Goal: Task Accomplishment & Management: Manage account settings

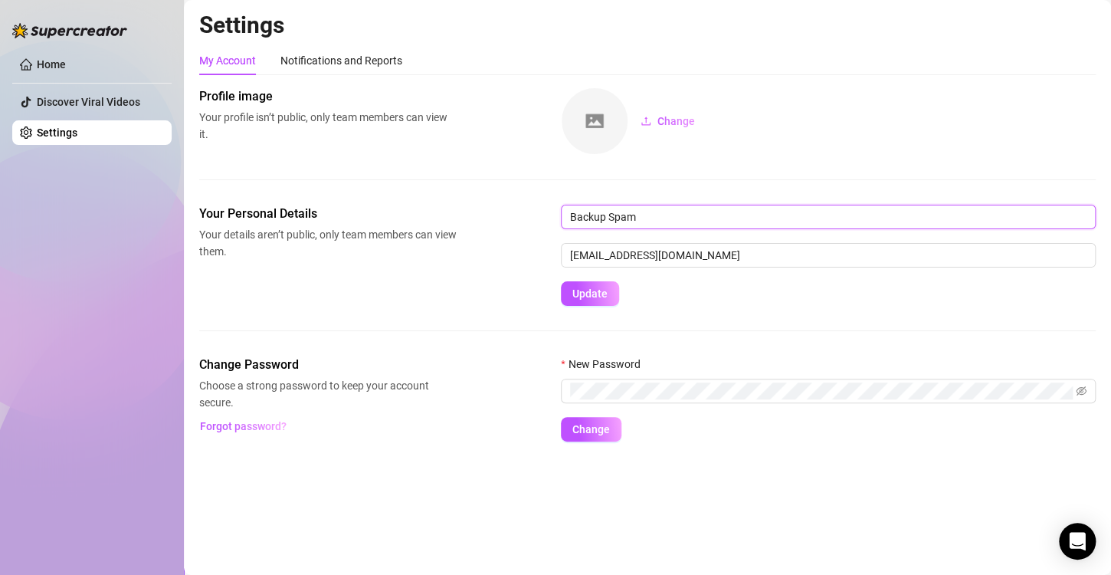
drag, startPoint x: 721, startPoint y: 215, endPoint x: 567, endPoint y: 224, distance: 154.3
click at [567, 224] on input "Backup Spam" at bounding box center [828, 217] width 535 height 25
type input "Backup"
click at [641, 481] on main "Settings My Account Notifications and Reports Profile image Your profile isn’t …" at bounding box center [647, 287] width 927 height 575
click at [674, 126] on span "Change" at bounding box center [677, 121] width 38 height 12
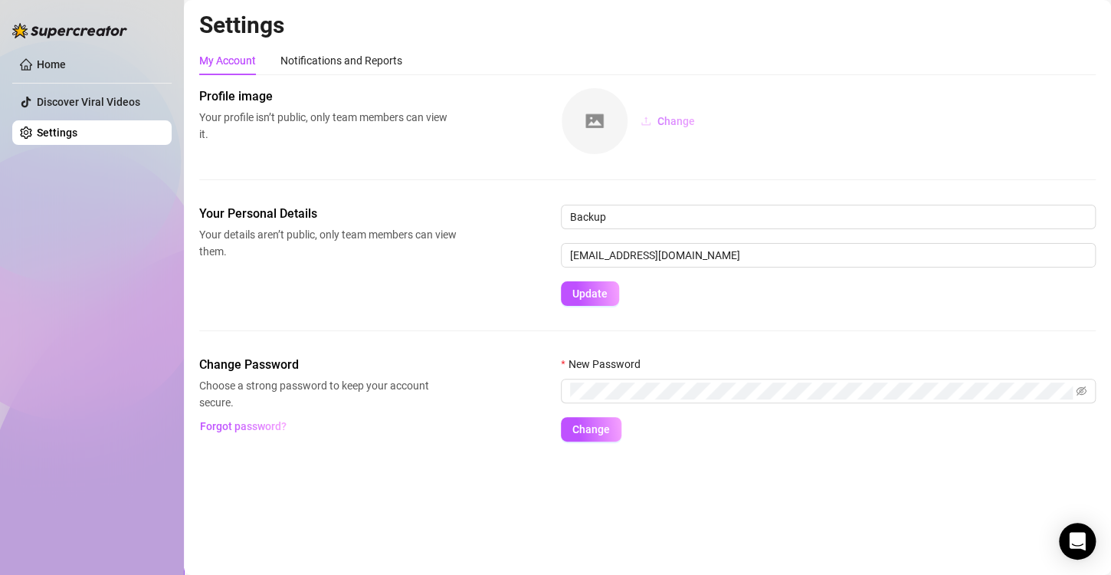
click at [664, 115] on span "Change" at bounding box center [677, 121] width 38 height 12
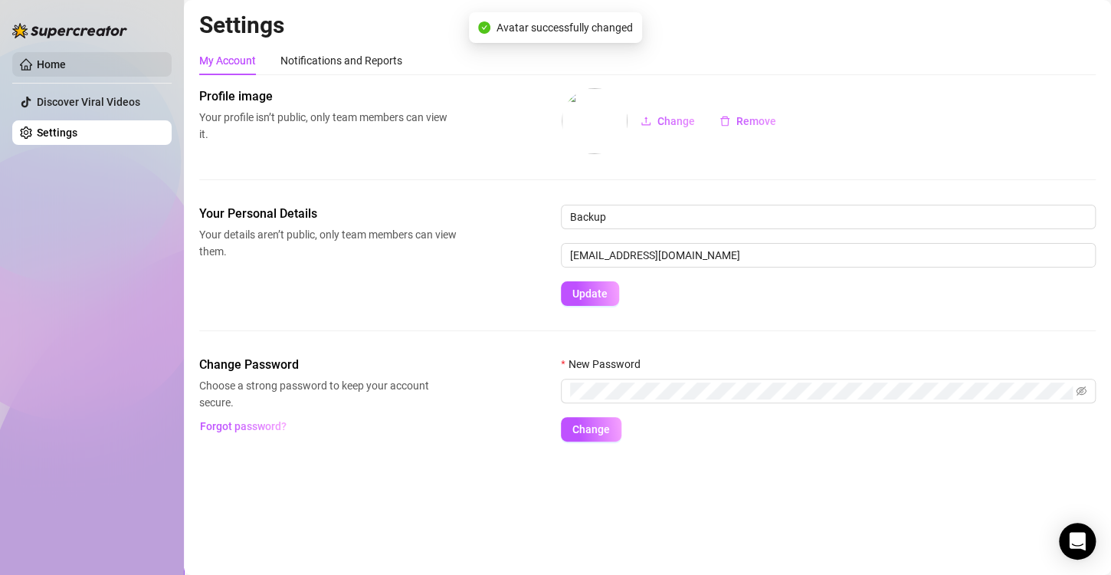
click at [48, 64] on link "Home" at bounding box center [51, 64] width 29 height 12
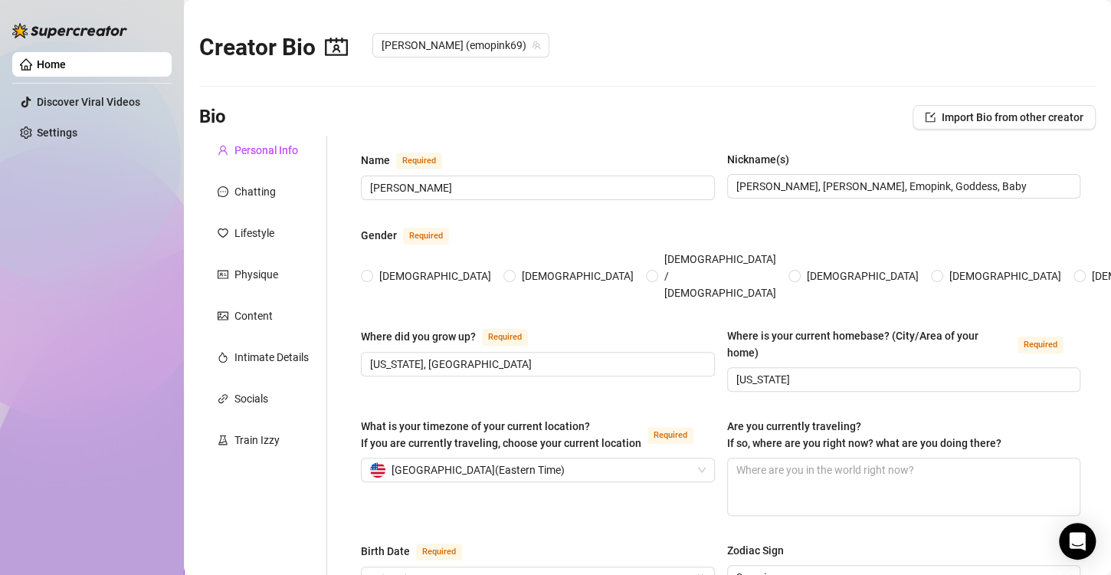
type input "[PERSON_NAME]"
type input "[PERSON_NAME], [PERSON_NAME], Emopink, Goddess, Baby"
type input "[US_STATE], [GEOGRAPHIC_DATA]"
type input "[US_STATE]"
type input "[DEMOGRAPHIC_DATA]"
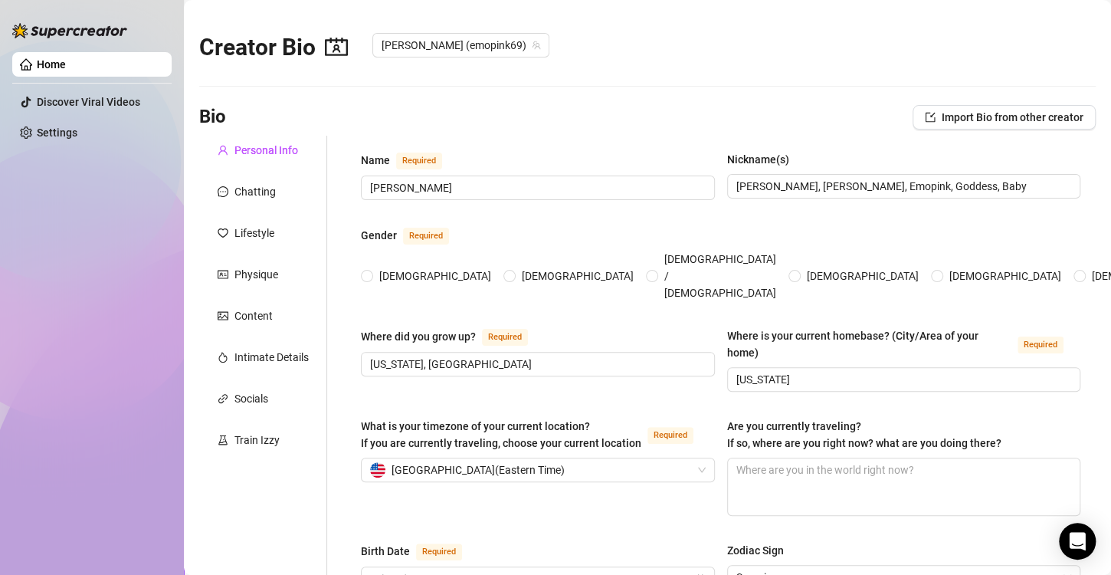
type input "Single"
type input "0"
type input "My Dog moxxi"
type input "I am a receptionist at my university"
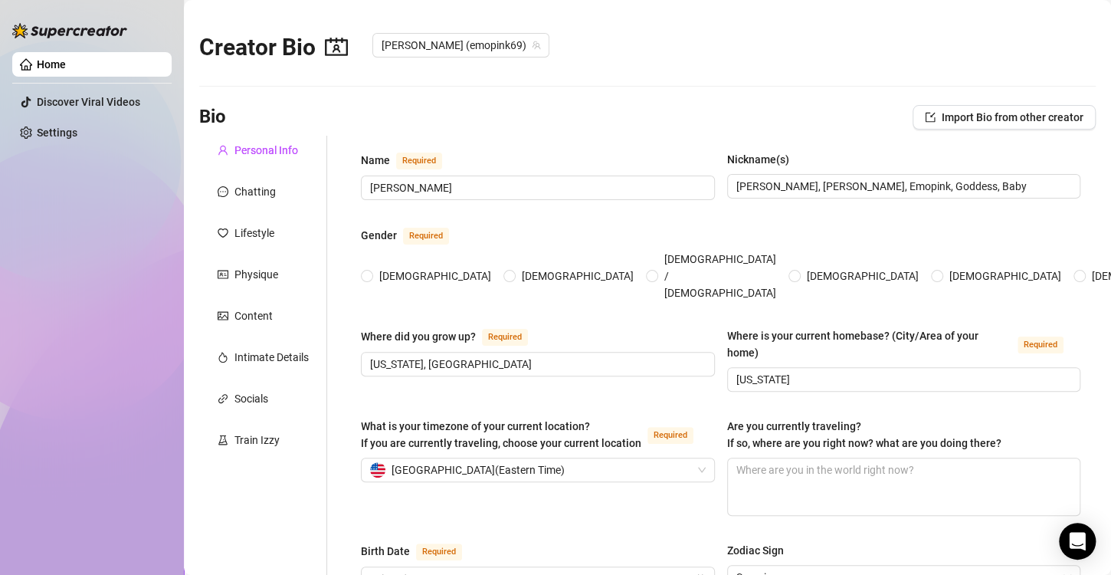
type input "Currently getting my masters in [MEDICAL_DATA]"
type input "[DEMOGRAPHIC_DATA]"
type input "Everyone should help everyone out no matter what."
type textarea "My dreams are to open my own fashion boutique and earn enough money to quit onl…"
type textarea "One time, I was masturbating in my room and my roommate walked in... and she JO…"
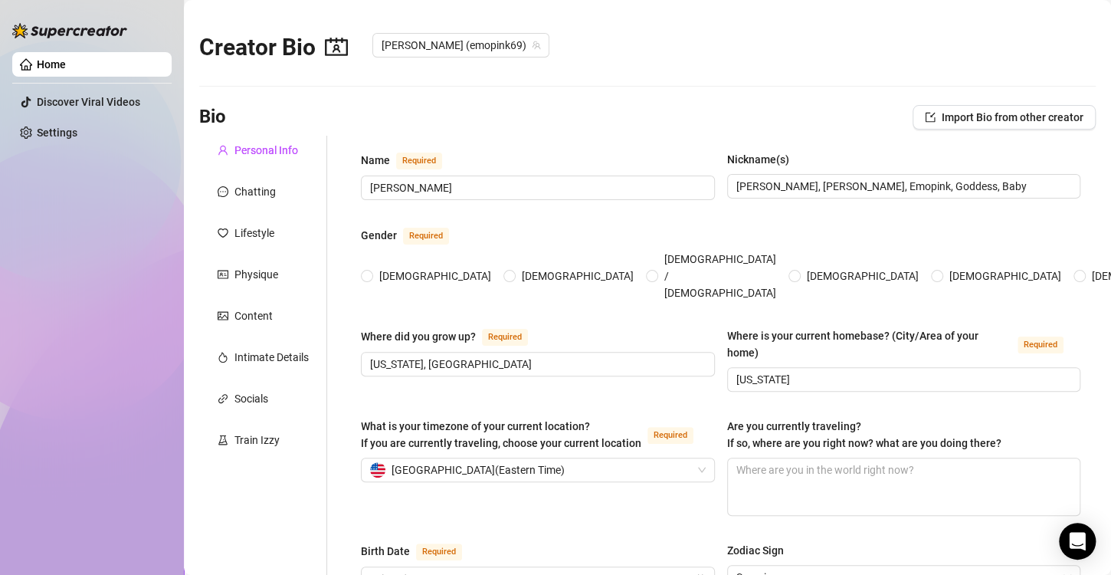
type textarea "I have had pink hair since before high school! I have 10 piercing holes- 2 nipp…"
type textarea "Boob size: 38DDD Measurements: 38, 30, 49 Foot size: 8.5 wide 😖 Height: 5 foot …"
radio input "true"
type input "[DATE]"
click at [464, 184] on input "[PERSON_NAME]" at bounding box center [536, 187] width 333 height 17
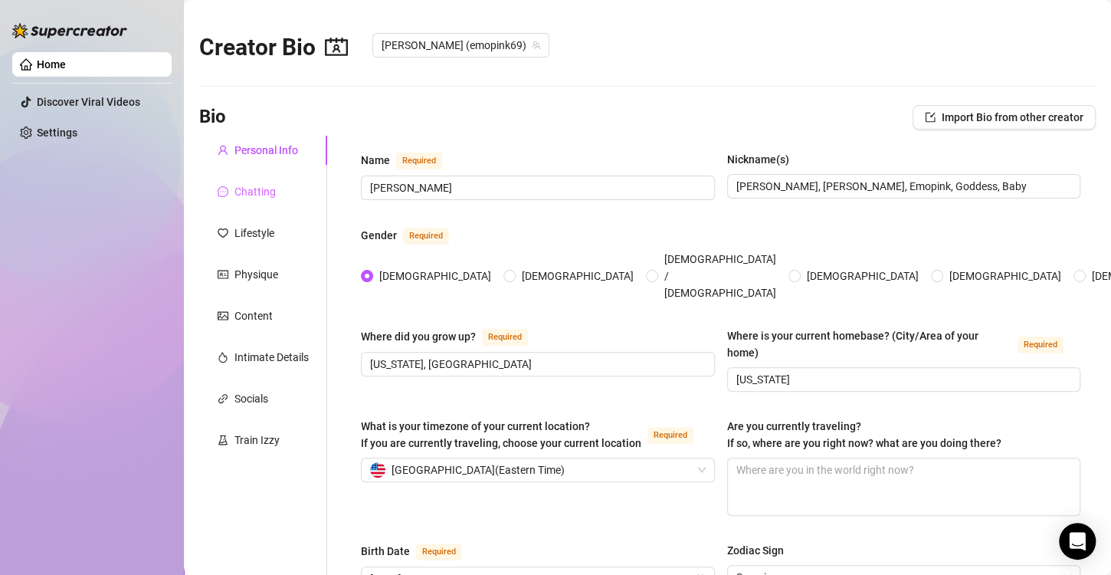
click at [265, 181] on div "Chatting" at bounding box center [263, 191] width 128 height 29
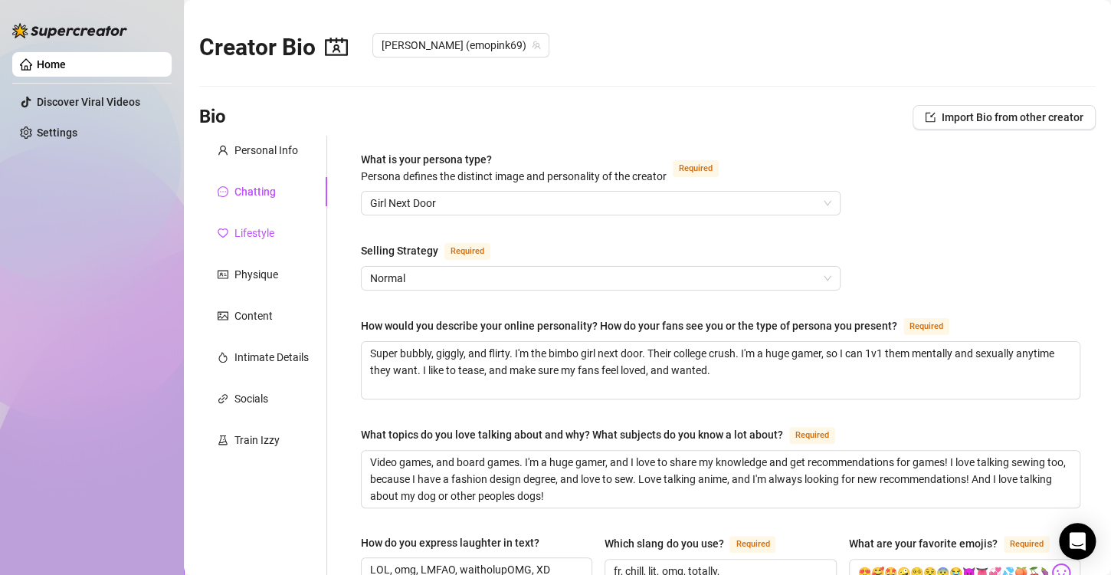
click at [266, 233] on div "Lifestyle" at bounding box center [254, 233] width 40 height 17
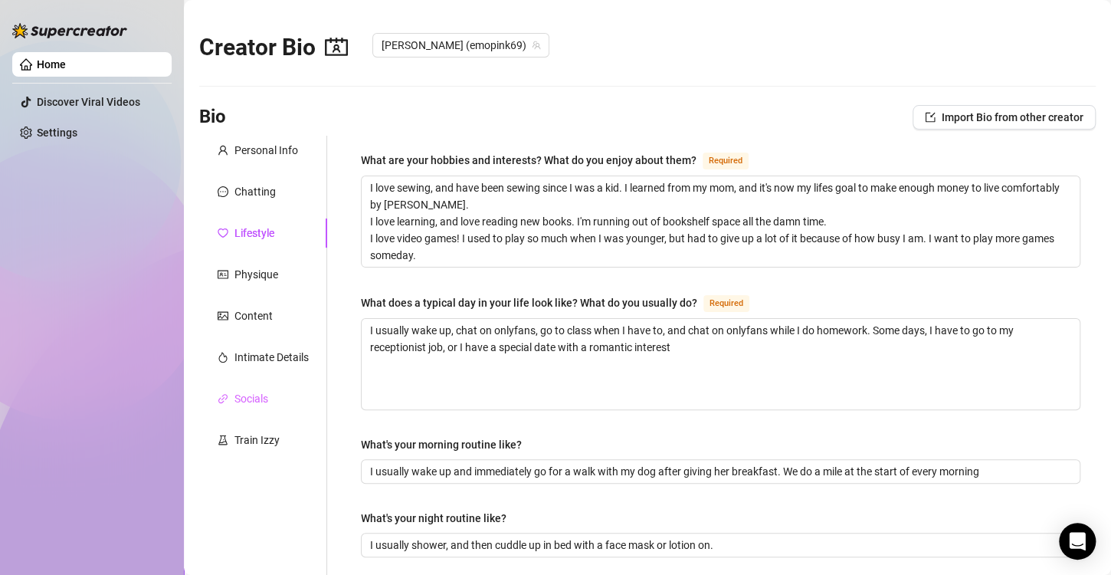
click at [275, 405] on div "Socials" at bounding box center [263, 398] width 128 height 29
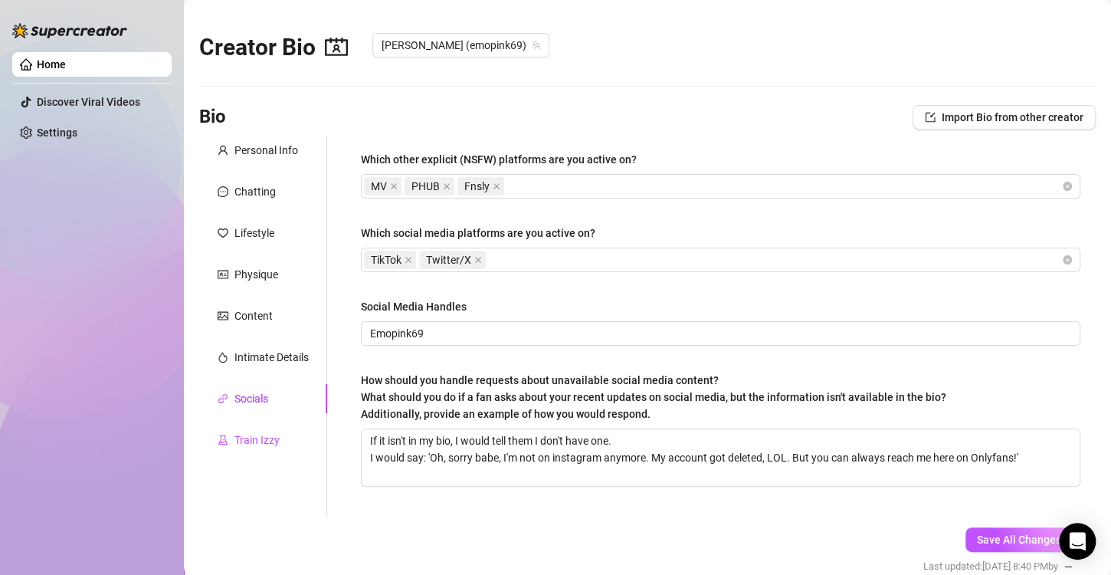
click at [275, 440] on div "Train Izzy" at bounding box center [256, 439] width 45 height 17
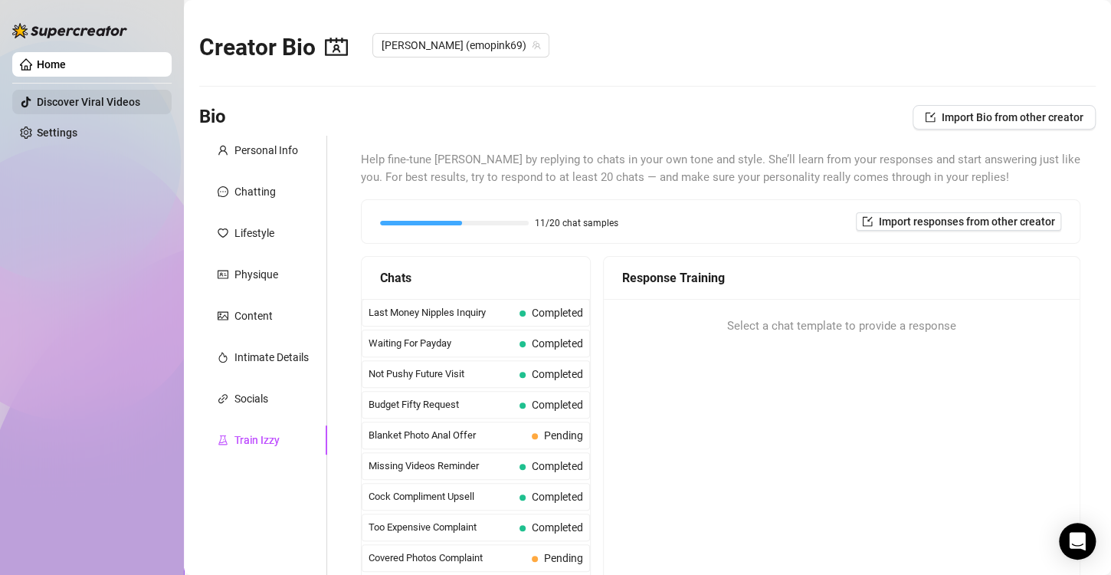
click at [88, 105] on link "Discover Viral Videos" at bounding box center [88, 102] width 103 height 12
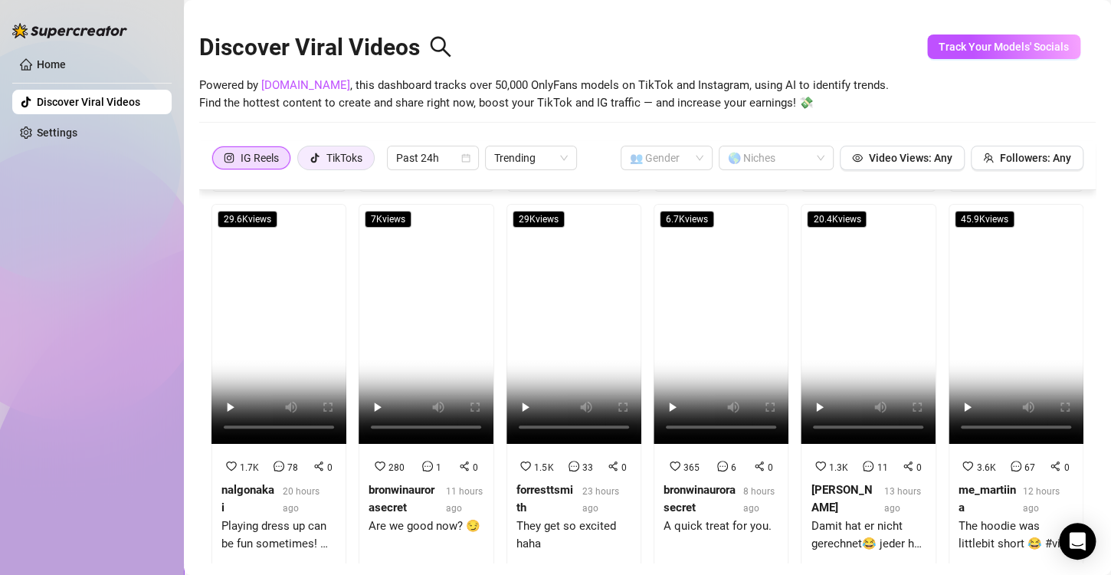
click at [349, 168] on div "TikToks" at bounding box center [344, 157] width 36 height 23
click at [302, 162] on input "TikToks" at bounding box center [302, 162] width 0 height 0
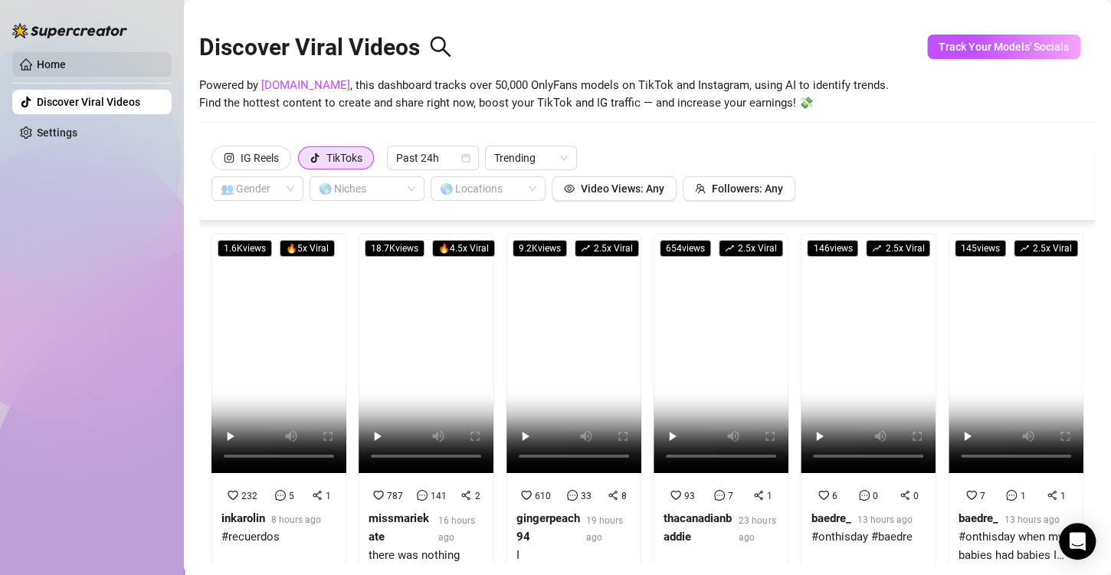
click at [57, 71] on link "Home" at bounding box center [51, 64] width 29 height 12
